Goal: Navigation & Orientation: Understand site structure

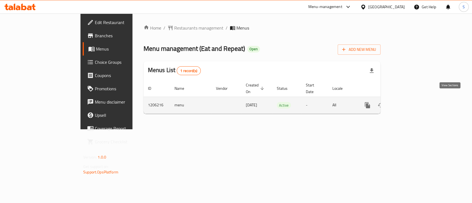
click at [414, 99] on link "enhanced table" at bounding box center [407, 105] width 13 height 13
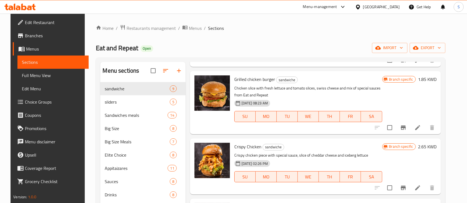
scroll to position [69, 0]
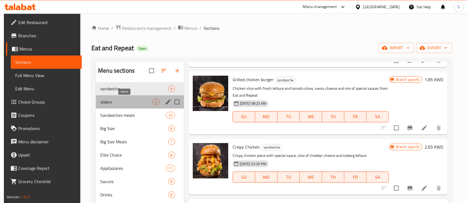
click at [140, 101] on span "sliders" at bounding box center [126, 102] width 52 height 7
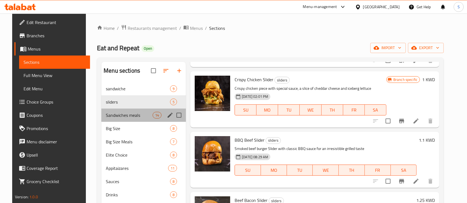
click at [125, 120] on div "Sandwiches meals 14" at bounding box center [143, 115] width 84 height 13
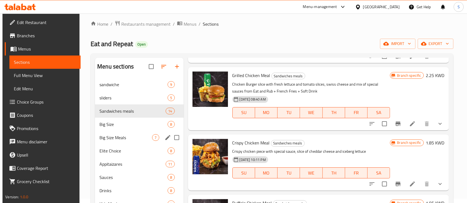
scroll to position [4, 0]
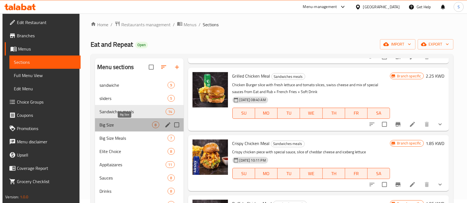
click at [108, 125] on span "Big Size" at bounding box center [125, 125] width 53 height 7
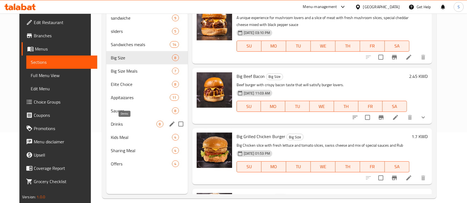
scroll to position [72, 0]
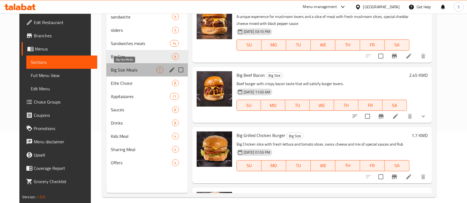
click at [112, 69] on span "Big Size Meals" at bounding box center [134, 70] width 46 height 7
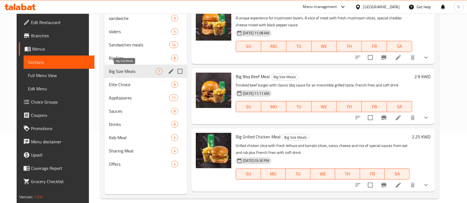
scroll to position [70, 0]
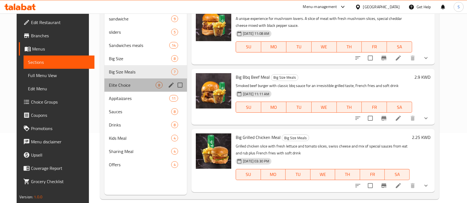
click at [112, 90] on div "Elite Choice 8" at bounding box center [145, 85] width 82 height 13
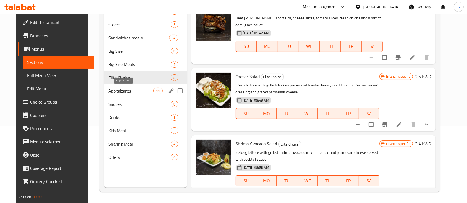
scroll to position [77, 0]
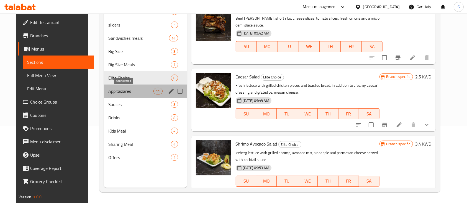
click at [112, 90] on span "Appitaizares" at bounding box center [130, 91] width 45 height 7
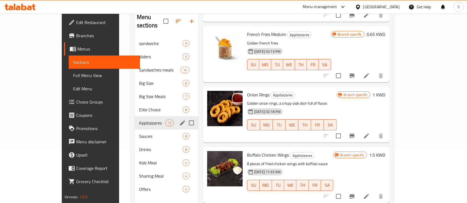
scroll to position [53, 0]
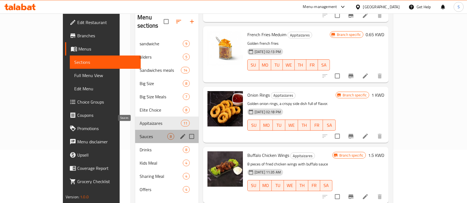
click at [139, 133] on span "Sauces" at bounding box center [153, 136] width 28 height 7
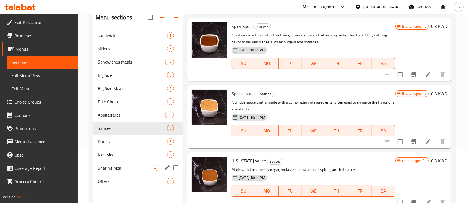
scroll to position [77, 0]
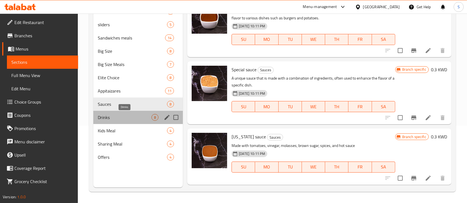
click at [144, 120] on span "Drinks" at bounding box center [125, 117] width 54 height 7
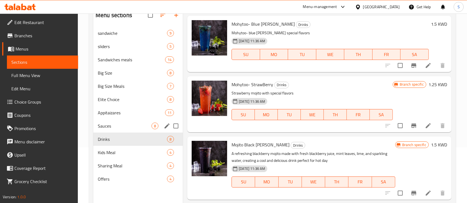
scroll to position [77, 0]
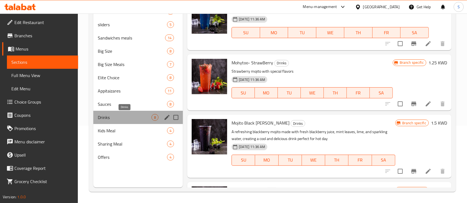
click at [144, 120] on span "Drinks" at bounding box center [125, 117] width 54 height 7
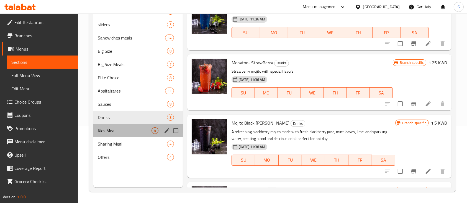
click at [139, 135] on div "Kids Meal 4" at bounding box center [137, 130] width 89 height 13
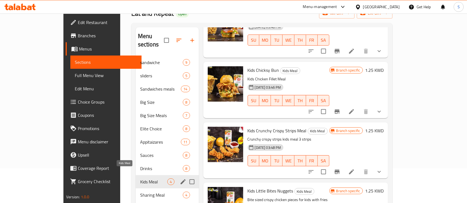
scroll to position [76, 0]
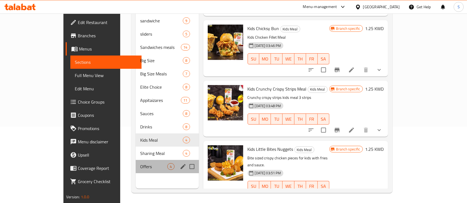
click at [136, 160] on div "Offers 4" at bounding box center [167, 166] width 63 height 13
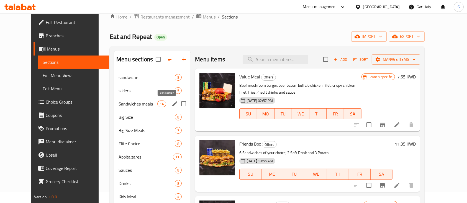
scroll to position [10, 0]
